Goal: Task Accomplishment & Management: Use online tool/utility

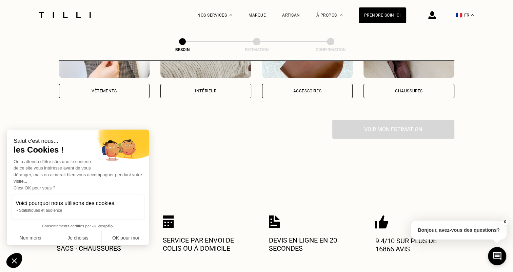
scroll to position [169, 0]
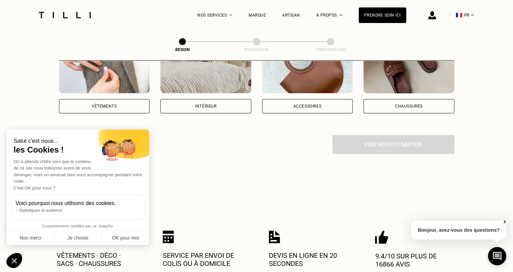
click at [289, 99] on div "Accessoires" at bounding box center [307, 106] width 91 height 14
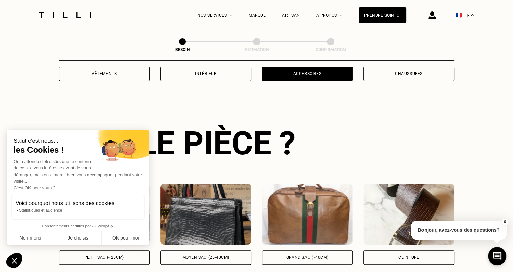
scroll to position [221, 0]
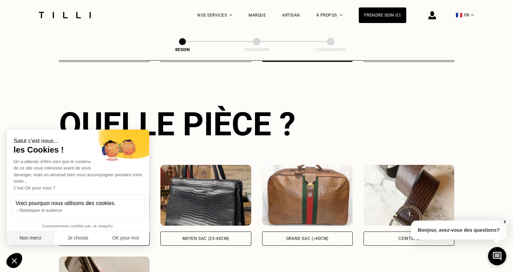
click at [37, 239] on button "Non merci" at bounding box center [30, 238] width 47 height 14
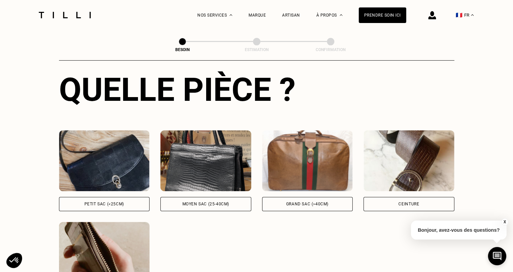
scroll to position [289, 0]
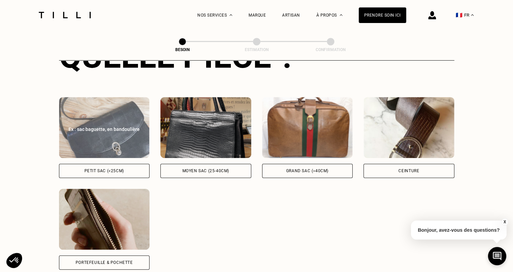
click at [101, 167] on div "Petit sac (<25cm)" at bounding box center [104, 171] width 91 height 14
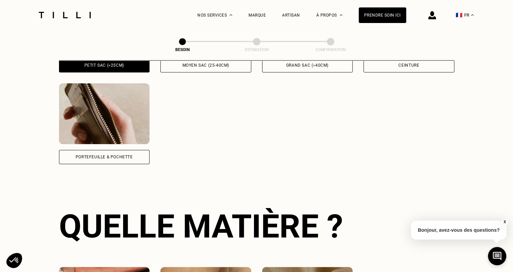
scroll to position [497, 0]
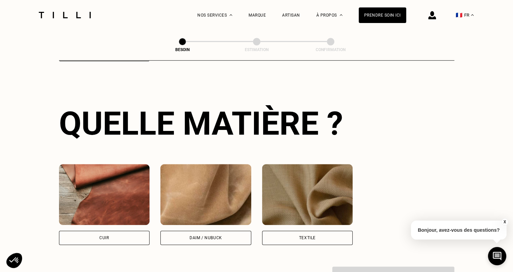
click at [206, 236] on div "Daim / Nubuck" at bounding box center [205, 238] width 33 height 4
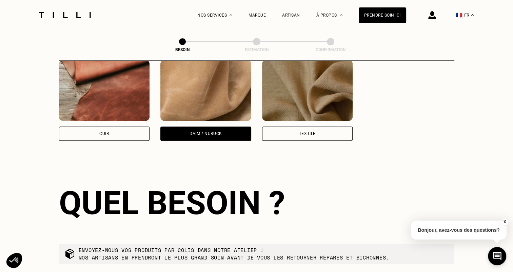
scroll to position [682, 0]
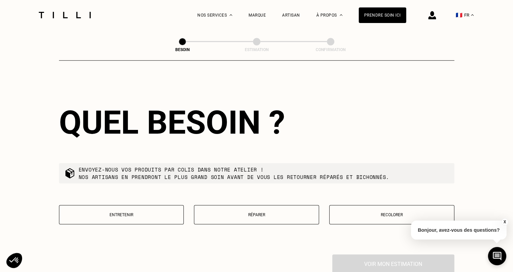
click at [246, 213] on p "Réparer" at bounding box center [257, 215] width 118 height 5
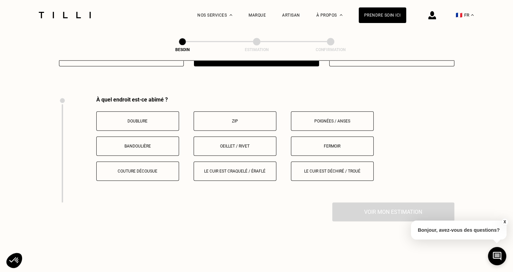
scroll to position [856, 0]
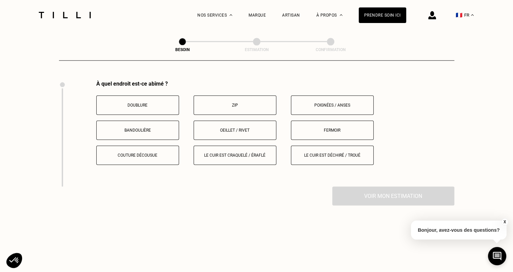
click at [336, 103] on p "Poignées / anses" at bounding box center [331, 105] width 75 height 5
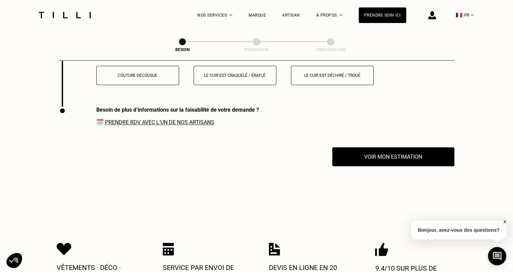
scroll to position [963, 0]
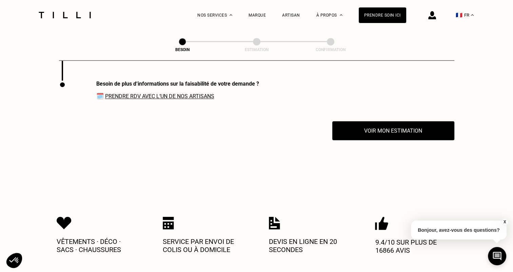
click at [166, 95] on link "Prendre RDV avec l‘un de nos artisans" at bounding box center [159, 96] width 109 height 6
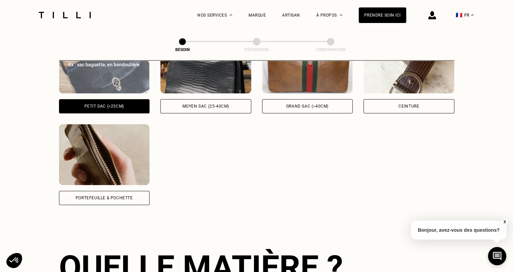
scroll to position [353, 0]
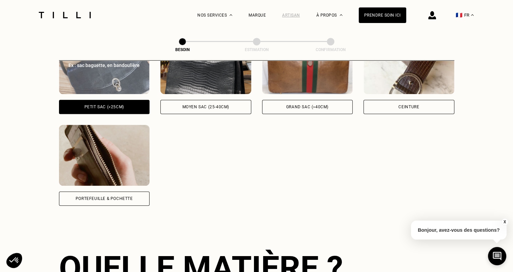
click at [296, 15] on div "Artisan" at bounding box center [291, 15] width 18 height 5
